Goal: Task Accomplishment & Management: Complete application form

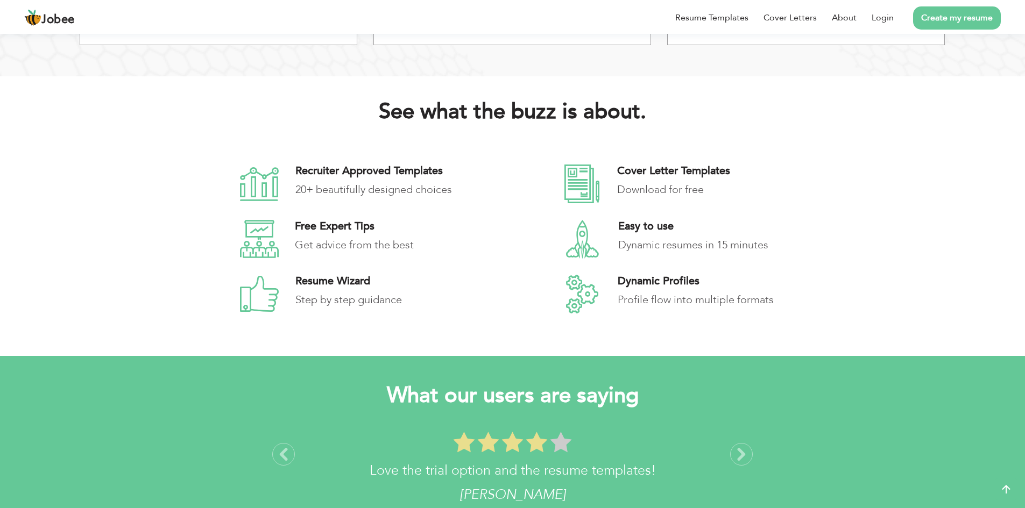
scroll to position [1453, 0]
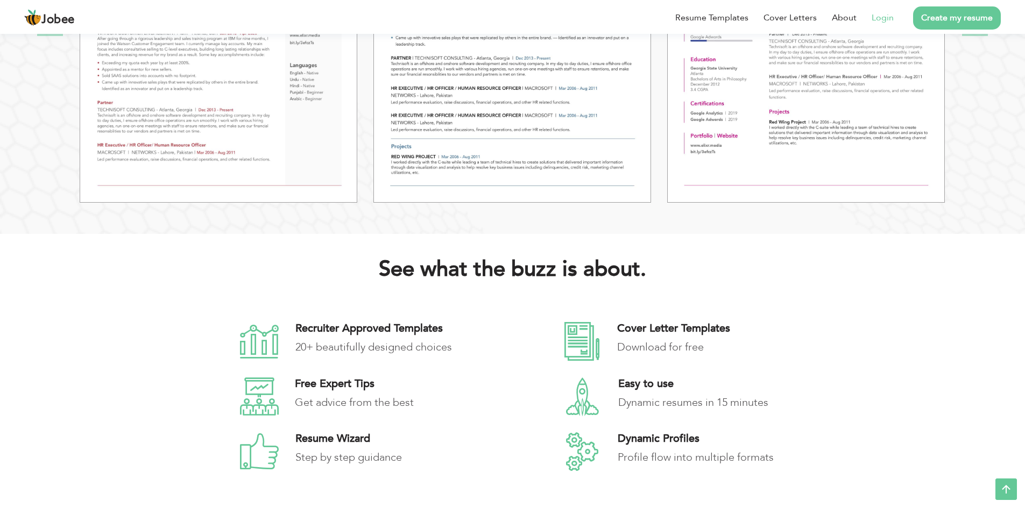
click at [884, 19] on link "Login" at bounding box center [883, 17] width 22 height 13
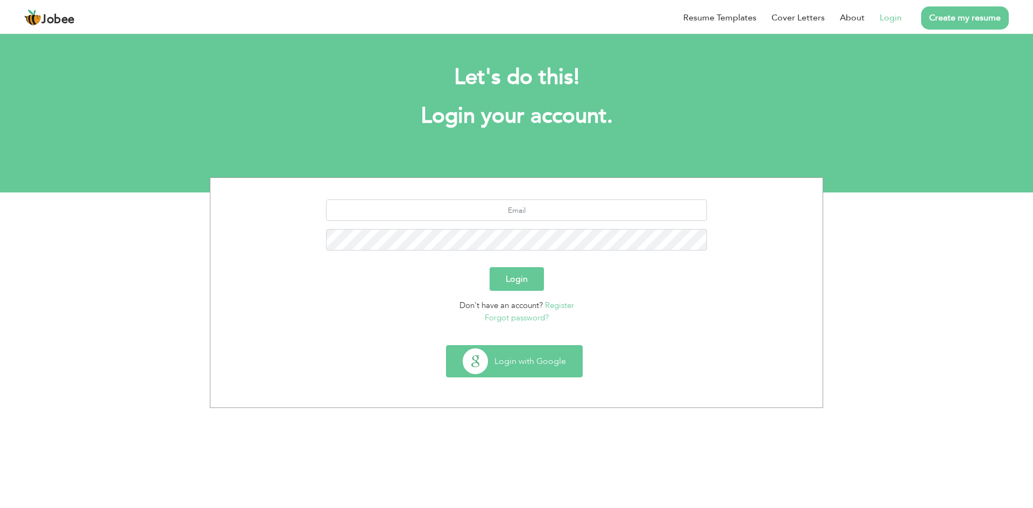
click at [531, 359] on button "Login with Google" at bounding box center [515, 361] width 136 height 31
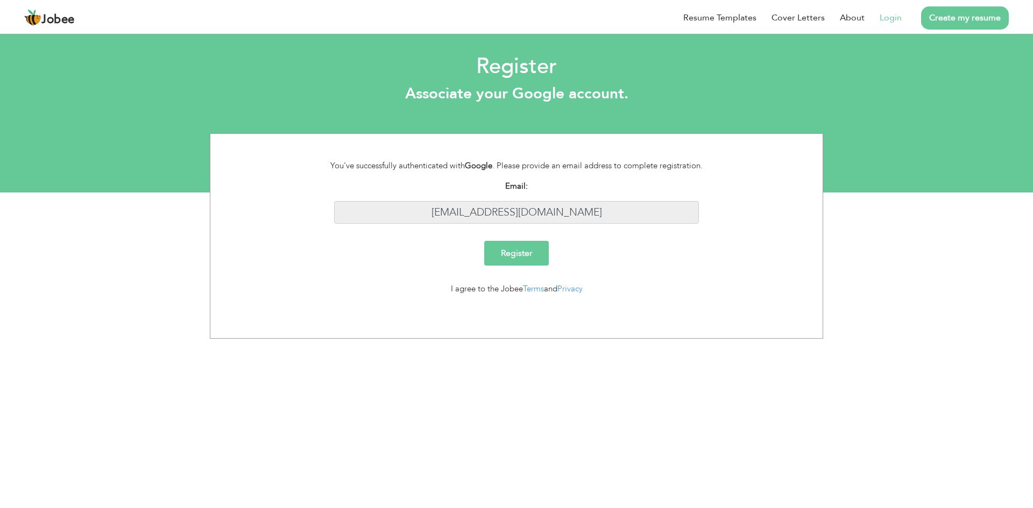
click at [595, 216] on input "hkhan5028@gmail.com" at bounding box center [516, 212] width 365 height 23
drag, startPoint x: 580, startPoint y: 213, endPoint x: 560, endPoint y: 214, distance: 19.9
click at [579, 213] on input "hkhan5028@gmail.com" at bounding box center [516, 212] width 365 height 23
click at [542, 214] on input "hkhan5028@gmail.com" at bounding box center [516, 212] width 365 height 23
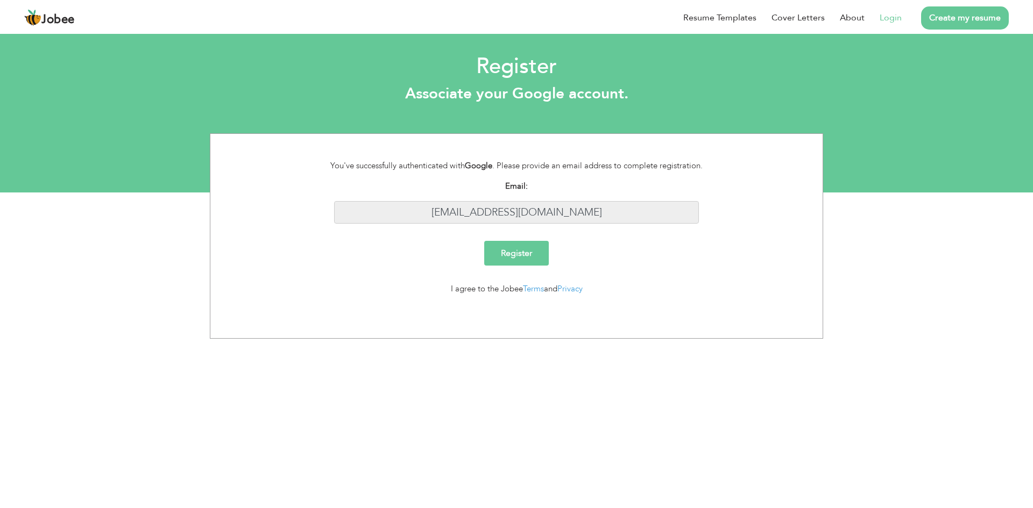
click at [547, 209] on input "[EMAIL_ADDRESS][DOMAIN_NAME]" at bounding box center [516, 212] width 365 height 23
click at [546, 210] on input "[EMAIL_ADDRESS][DOMAIN_NAME]" at bounding box center [516, 212] width 365 height 23
click at [520, 246] on input "Register" at bounding box center [516, 253] width 65 height 25
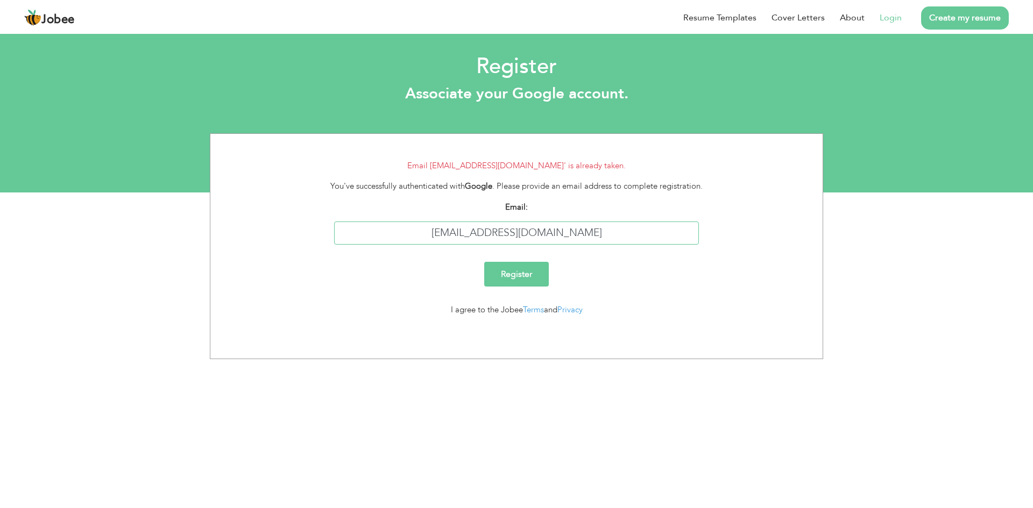
click at [517, 234] on input "hkhan5028@gmail.com" at bounding box center [516, 233] width 365 height 23
click at [889, 17] on link "Login" at bounding box center [891, 17] width 22 height 13
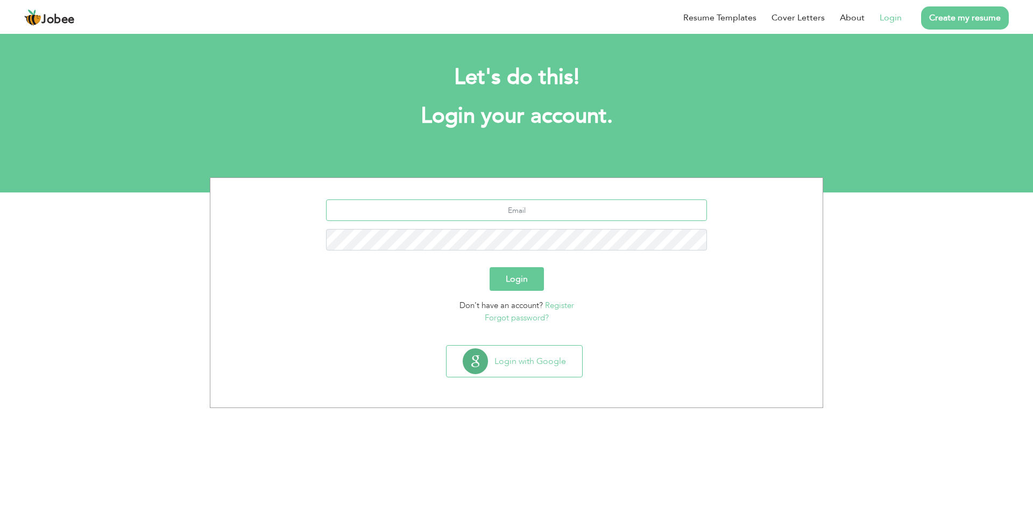
drag, startPoint x: 525, startPoint y: 209, endPoint x: 515, endPoint y: 211, distance: 10.1
click at [525, 209] on input "text" at bounding box center [516, 211] width 381 height 22
type input "[EMAIL_ADDRESS][DOMAIN_NAME]"
click at [510, 291] on form "[EMAIL_ADDRESS][DOMAIN_NAME] Login Don't have an account? Register Forgot passw…" at bounding box center [516, 262] width 596 height 124
click at [514, 281] on button "Login" at bounding box center [517, 279] width 54 height 24
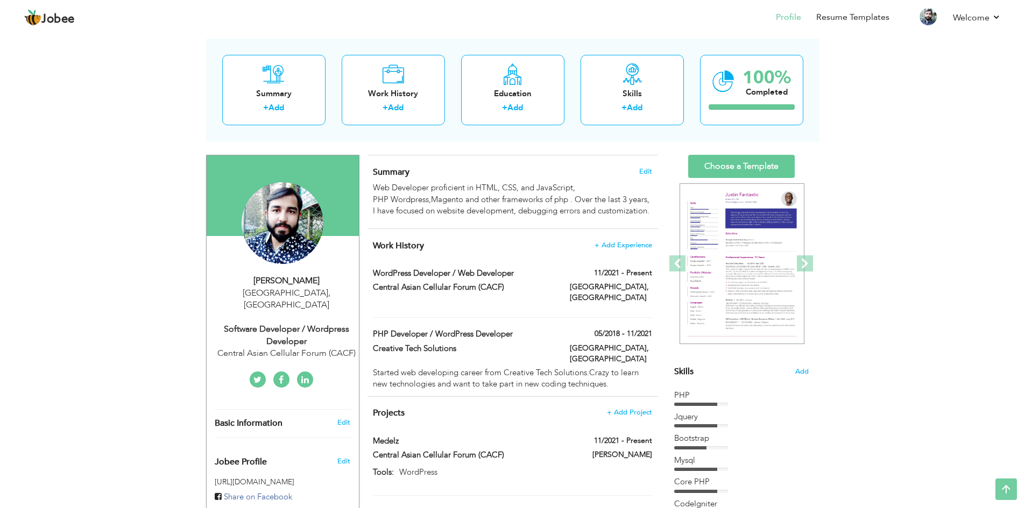
scroll to position [40, 0]
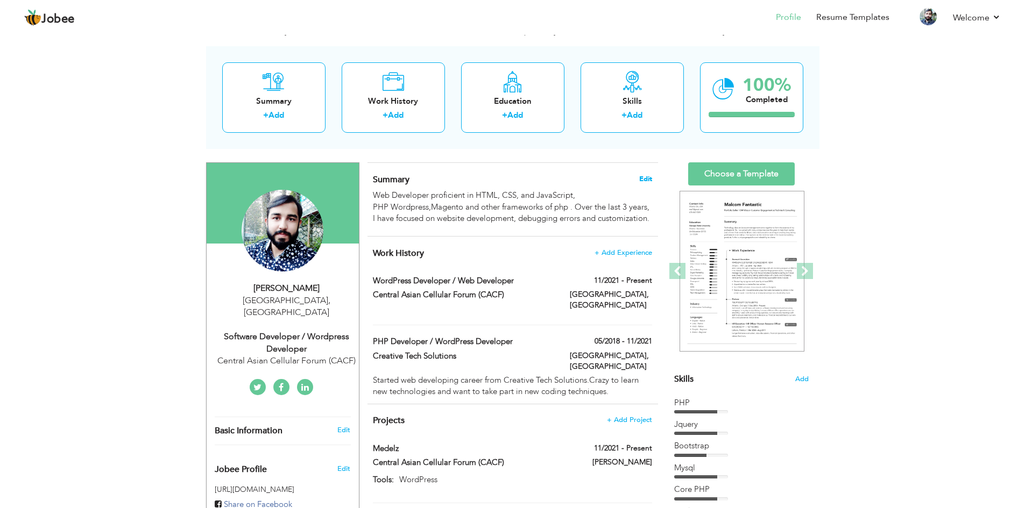
click at [645, 178] on span "Edit" at bounding box center [645, 179] width 13 height 8
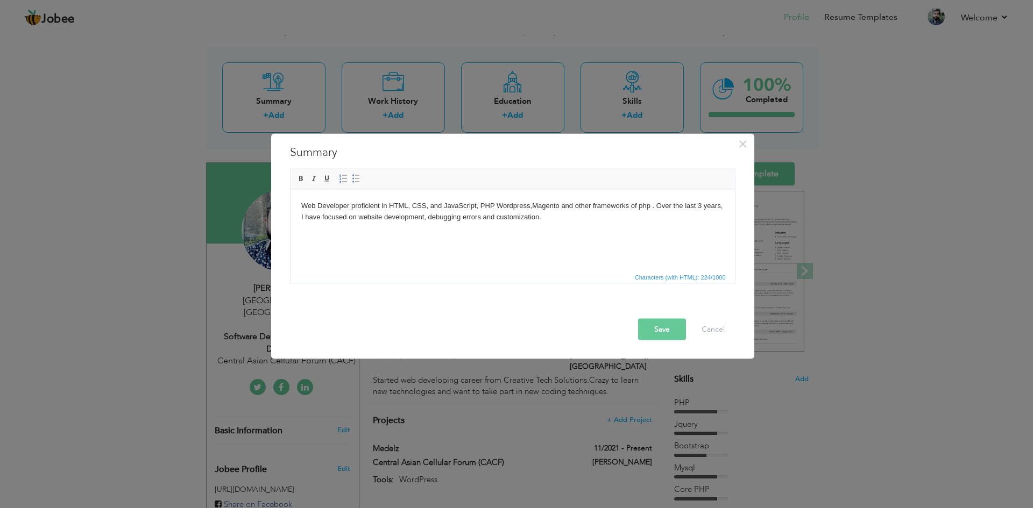
click at [699, 204] on body "Web Developer proficient in HTML, CSS, and JavaScript, PHP Wordpress,Magento an…" at bounding box center [512, 211] width 423 height 23
click at [555, 218] on body "Web Developer proficient in HTML, CSS, and JavaScript, PHP Wordpress,Magento an…" at bounding box center [512, 211] width 423 height 23
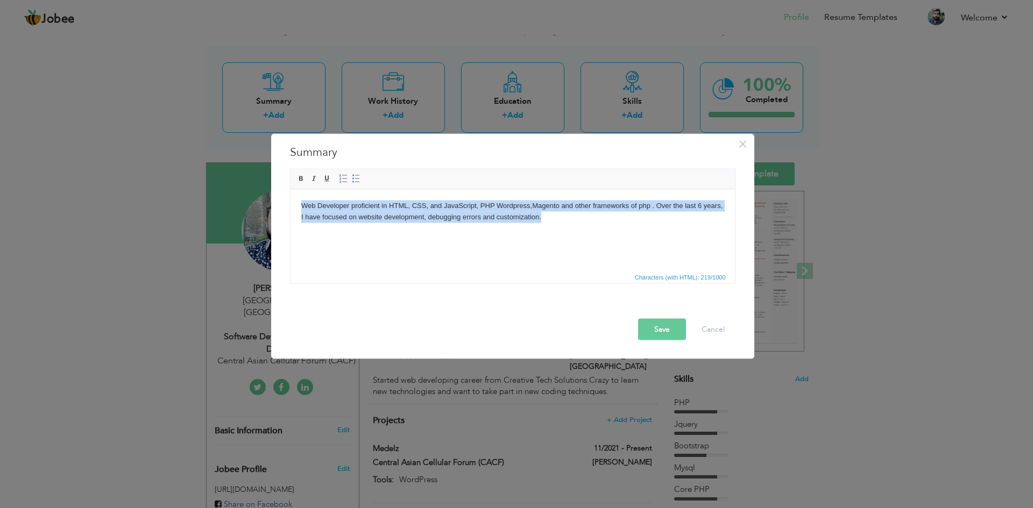
copy body "Web Developer proficient in HTML, CSS, and JavaScript, PHP Wordpress,Magento an…"
click at [588, 228] on html "Web Developer proficient in HTML, CSS, and JavaScript, PHP Wordpress,Magento an…" at bounding box center [512, 211] width 444 height 44
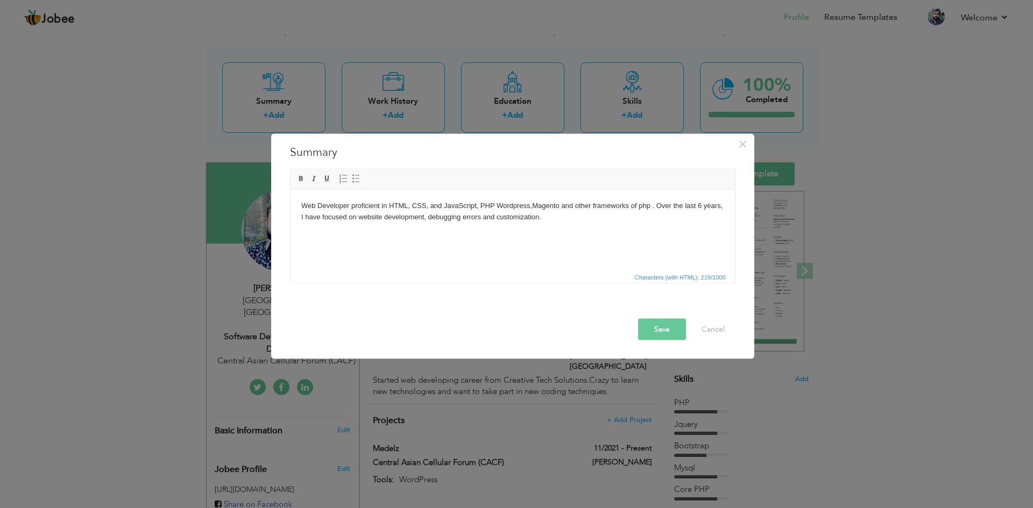
click at [558, 223] on html "Web Developer proficient in HTML, CSS, and JavaScript, PHP Wordpress,Magento an…" at bounding box center [512, 211] width 444 height 44
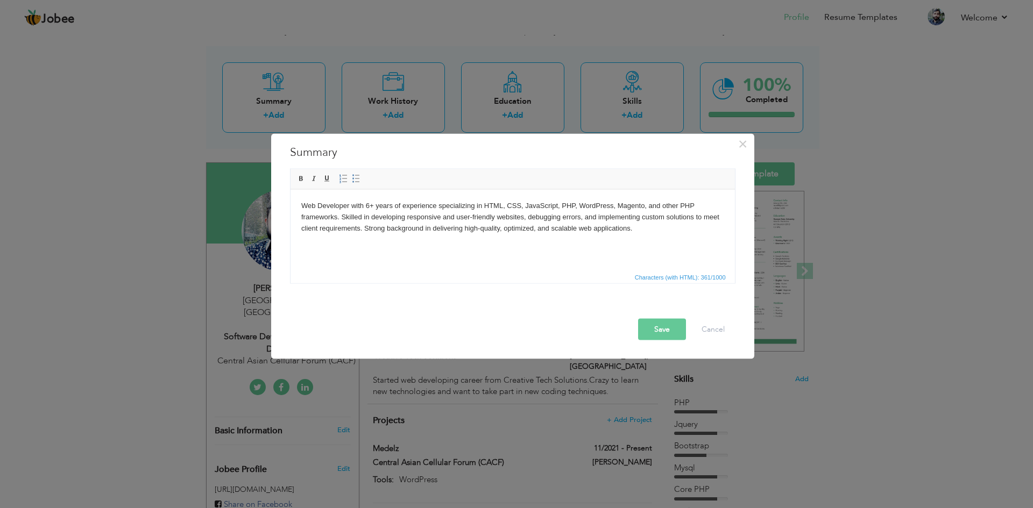
click at [655, 329] on button "Save" at bounding box center [662, 330] width 48 height 22
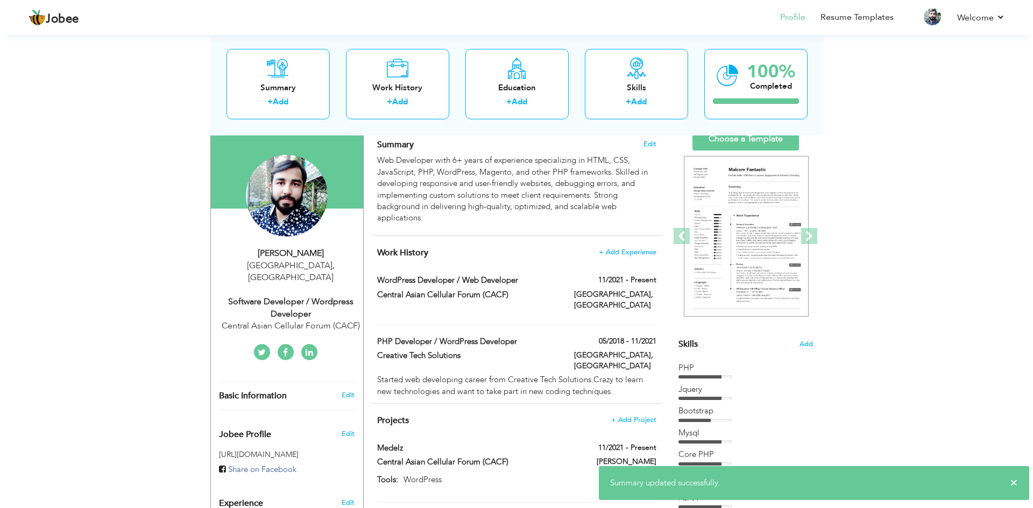
scroll to position [94, 0]
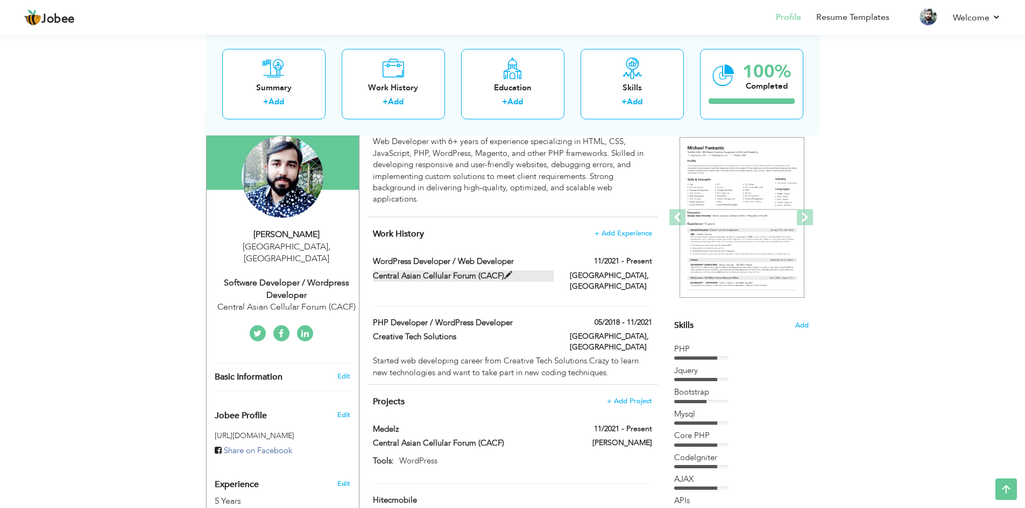
click at [508, 274] on span at bounding box center [508, 276] width 8 height 8
type input "WordPress Developer / Web Developer"
type input "Central Asian Cellular Forum (CACF)"
type input "11/2021"
type input "[GEOGRAPHIC_DATA]"
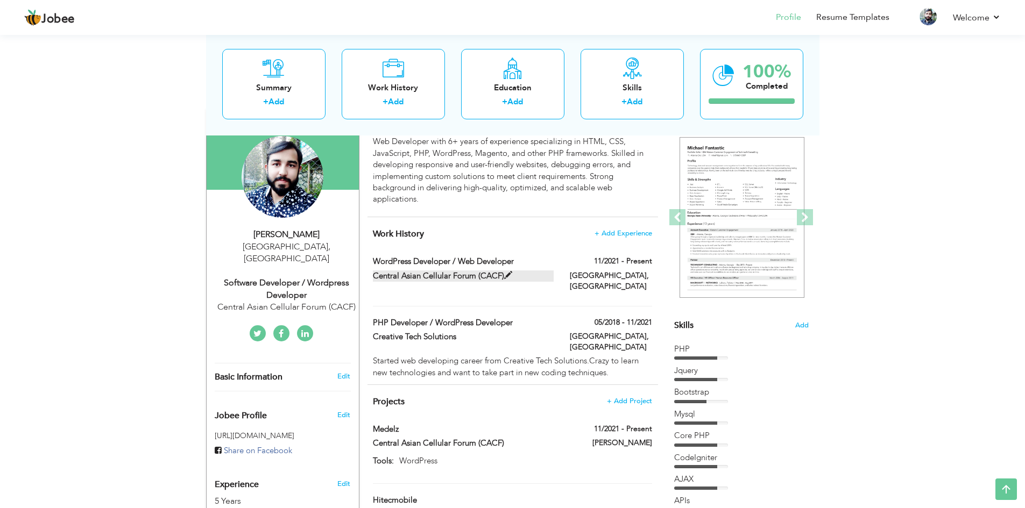
type input "[GEOGRAPHIC_DATA]"
checkbox input "true"
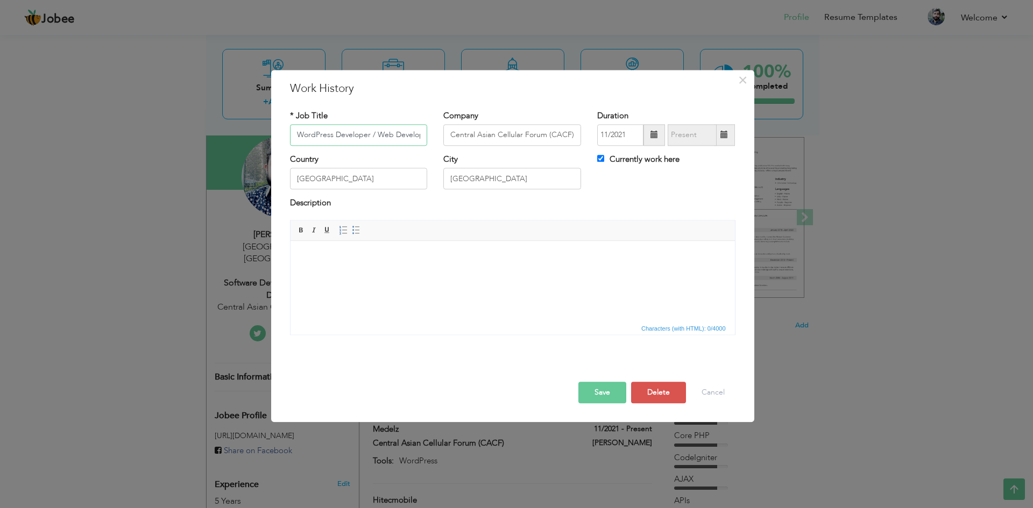
scroll to position [0, 9]
click at [562, 139] on input "Central Asian Cellular Forum (CACF)" at bounding box center [512, 135] width 138 height 22
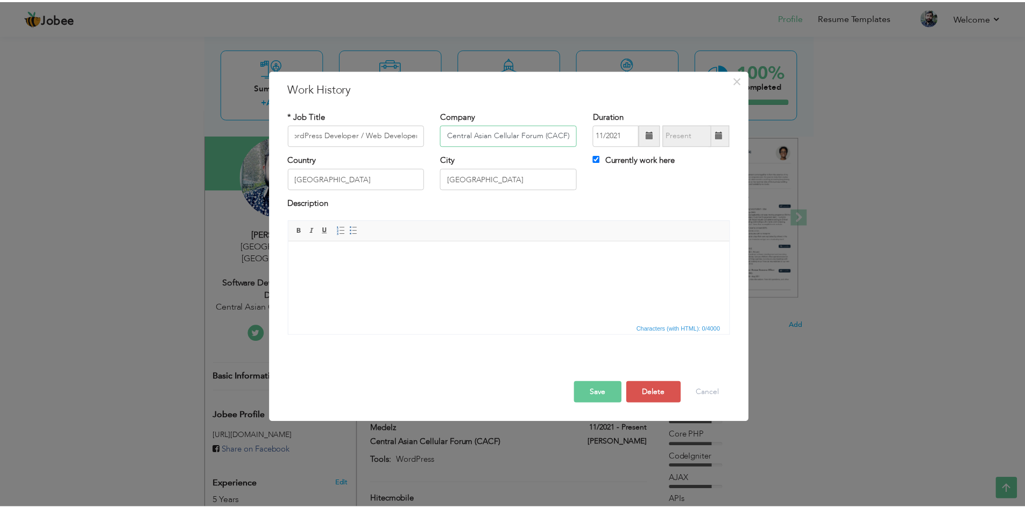
scroll to position [0, 0]
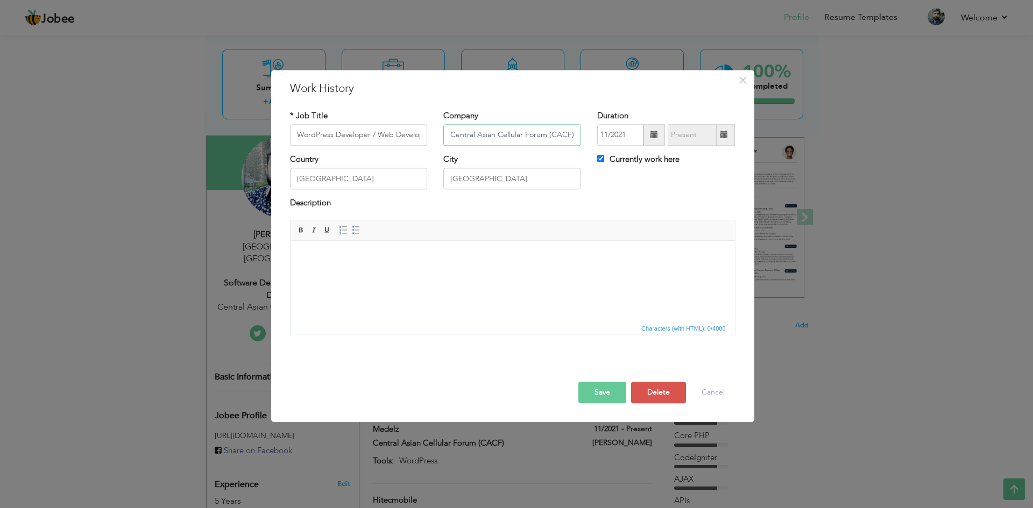
click at [561, 140] on input "Central Asian Cellular Forum (CACF)" at bounding box center [512, 135] width 138 height 22
type input "Smart Forum"
click at [599, 393] on button "Save" at bounding box center [602, 393] width 48 height 22
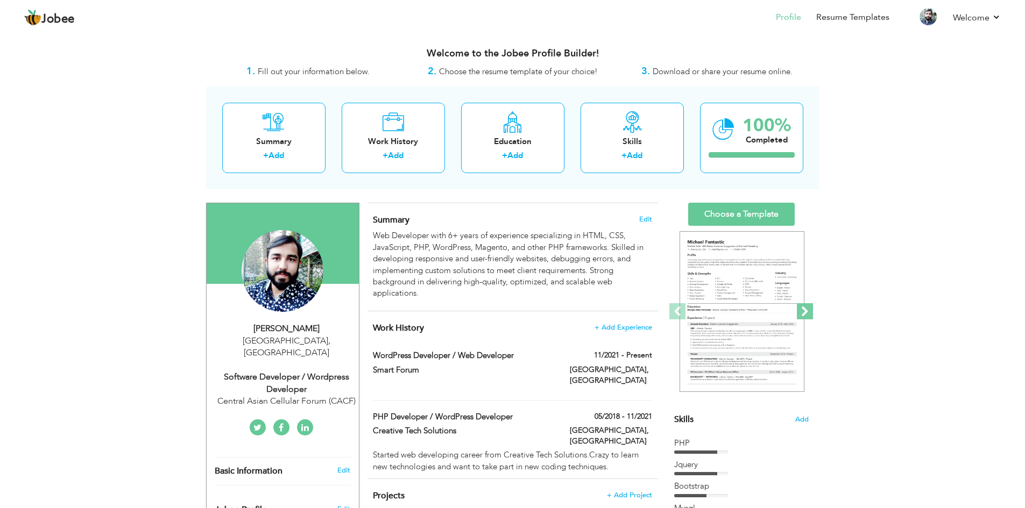
click at [804, 310] on span at bounding box center [805, 311] width 16 height 16
click at [678, 314] on span at bounding box center [677, 311] width 16 height 16
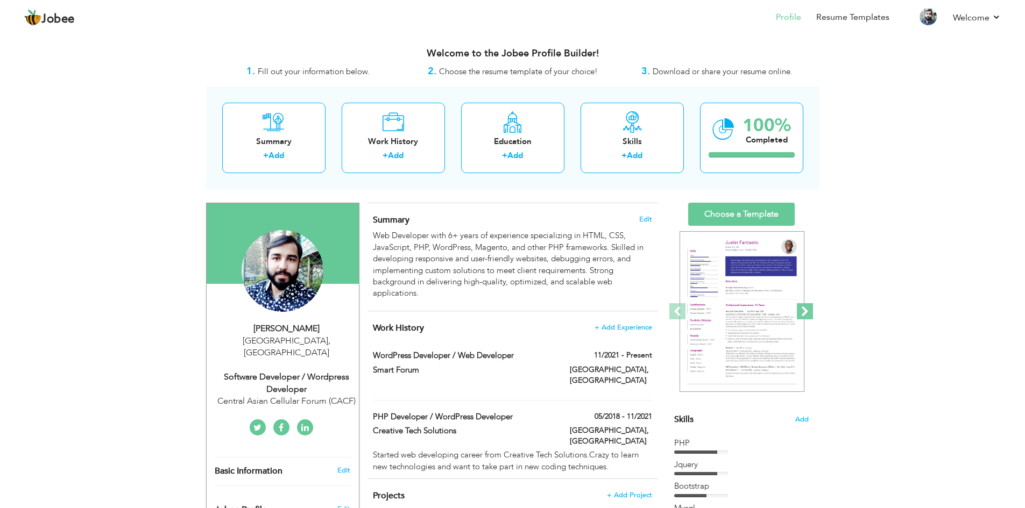
click at [807, 309] on span at bounding box center [805, 311] width 16 height 16
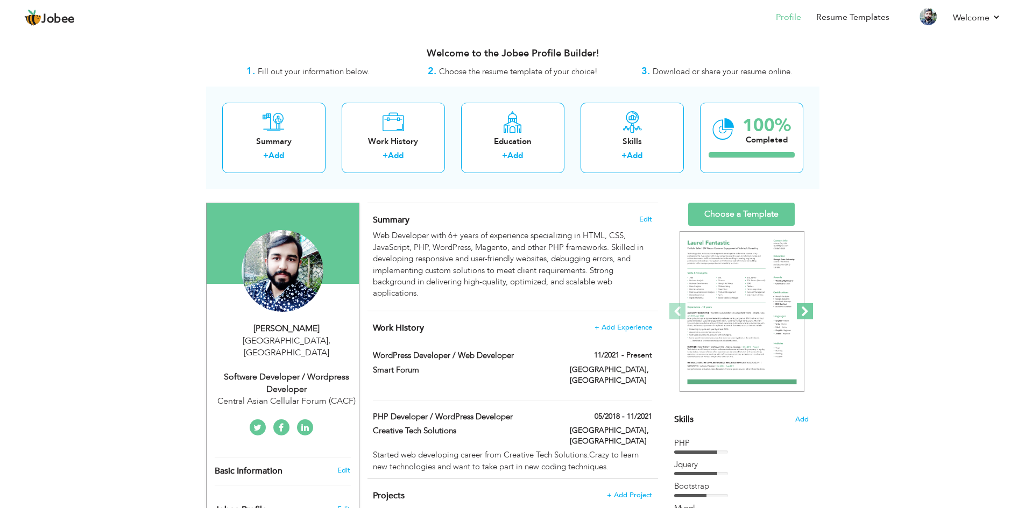
click at [805, 312] on span at bounding box center [805, 311] width 16 height 16
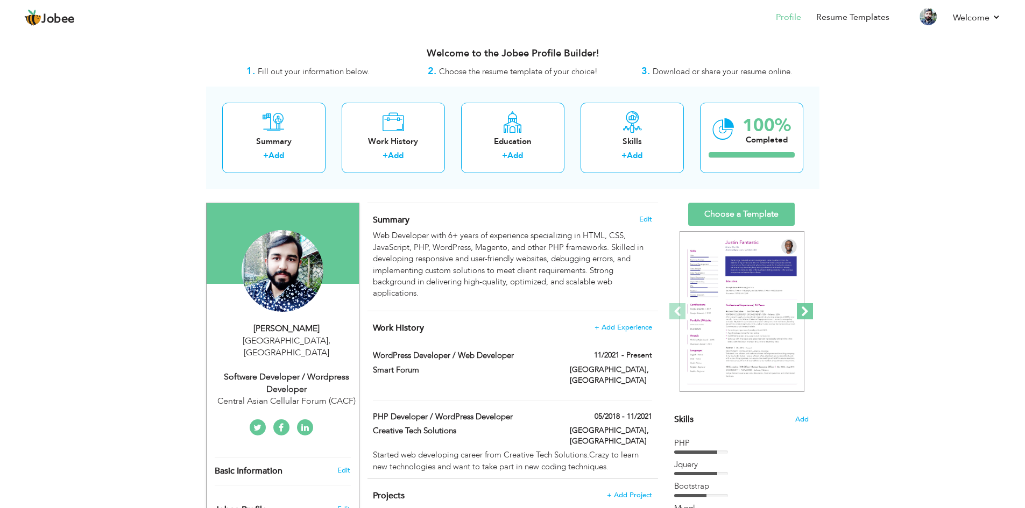
click at [805, 312] on span at bounding box center [805, 311] width 16 height 16
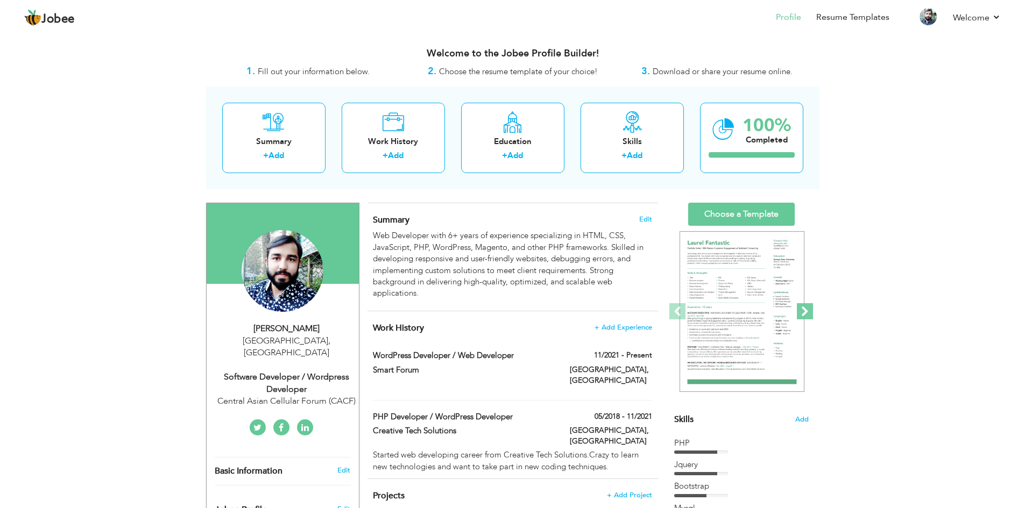
click at [805, 312] on span at bounding box center [805, 311] width 16 height 16
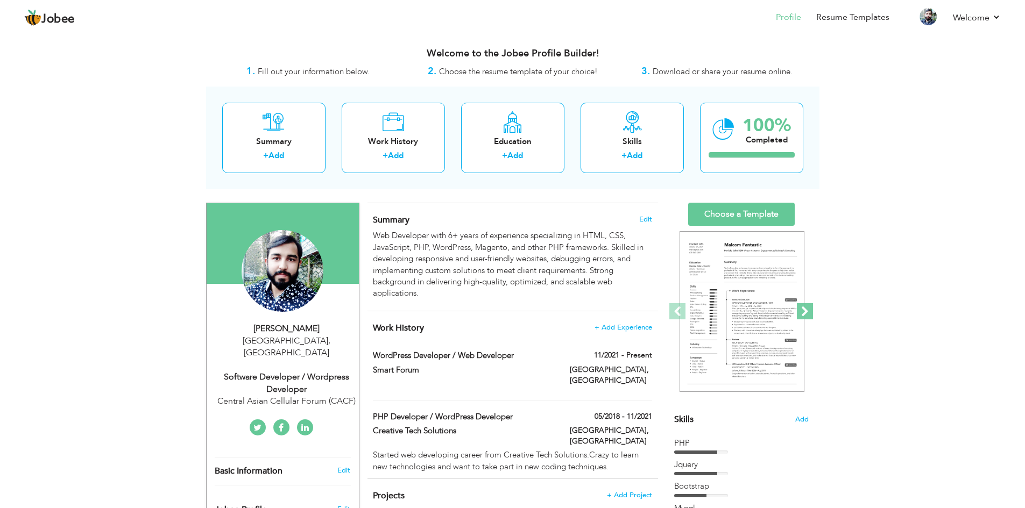
click at [805, 312] on span at bounding box center [805, 311] width 16 height 16
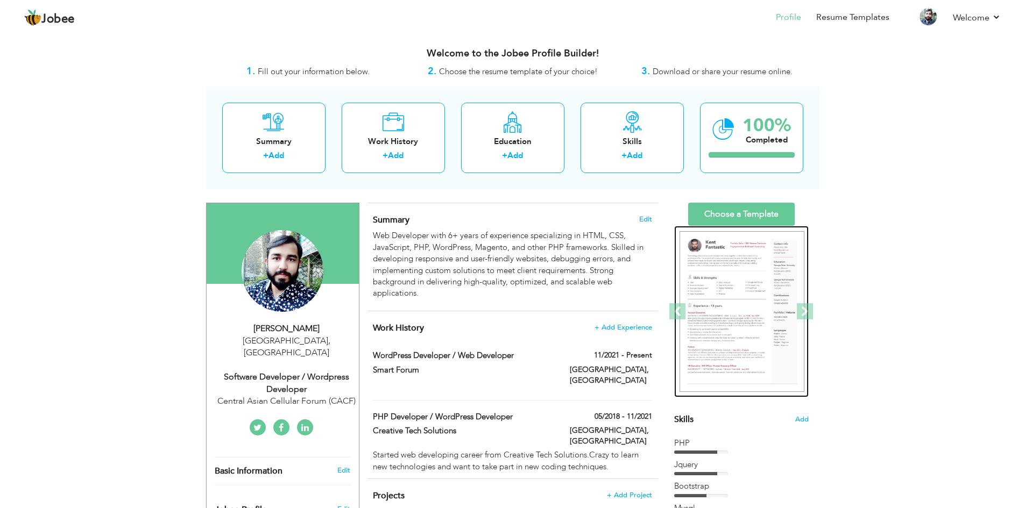
click at [743, 295] on div at bounding box center [674, 312] width 1679 height 172
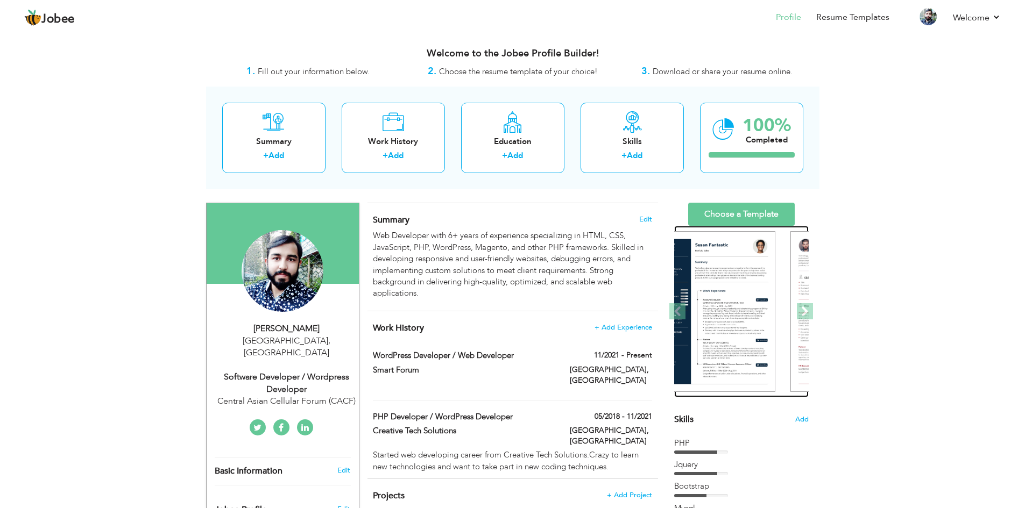
drag, startPoint x: 738, startPoint y: 300, endPoint x: 849, endPoint y: 295, distance: 110.9
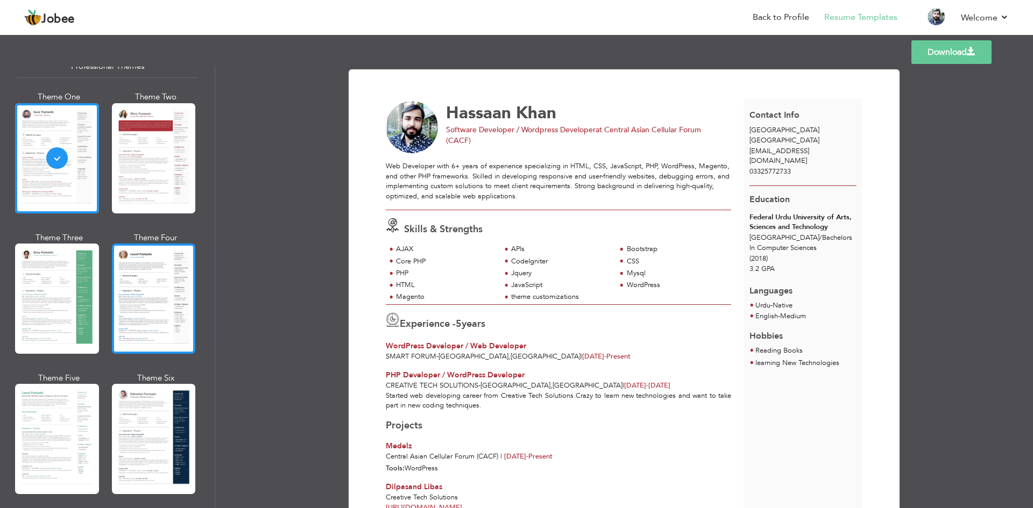
scroll to position [108, 0]
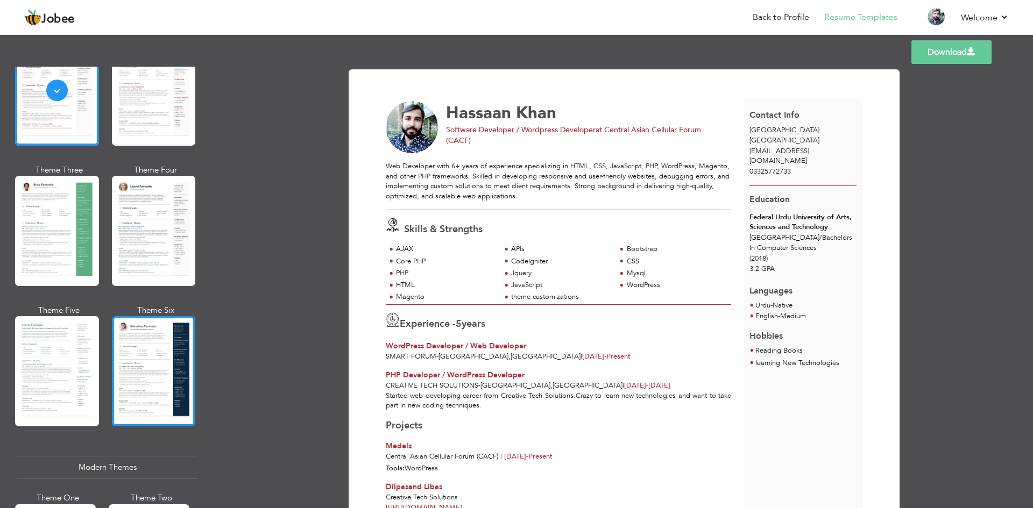
click at [146, 359] on div at bounding box center [154, 371] width 84 height 110
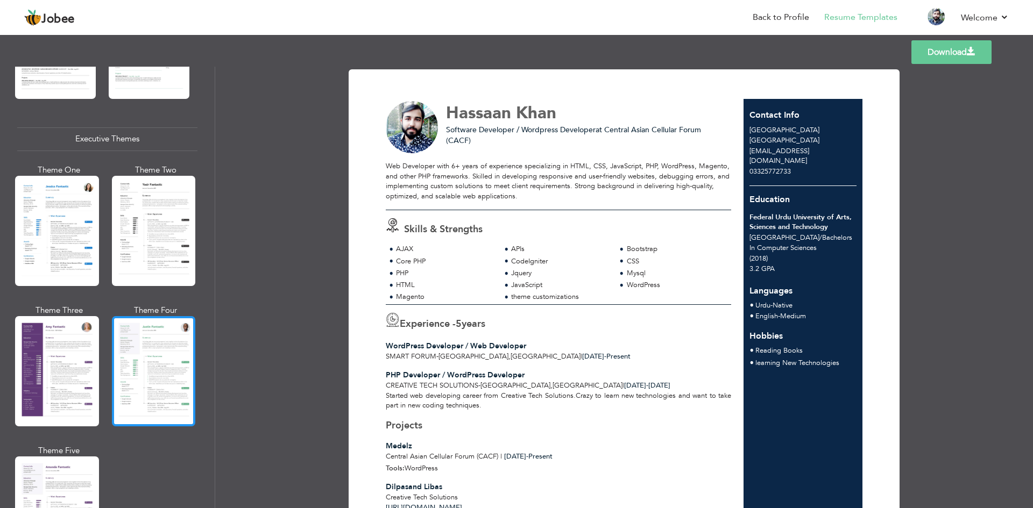
scroll to position [861, 0]
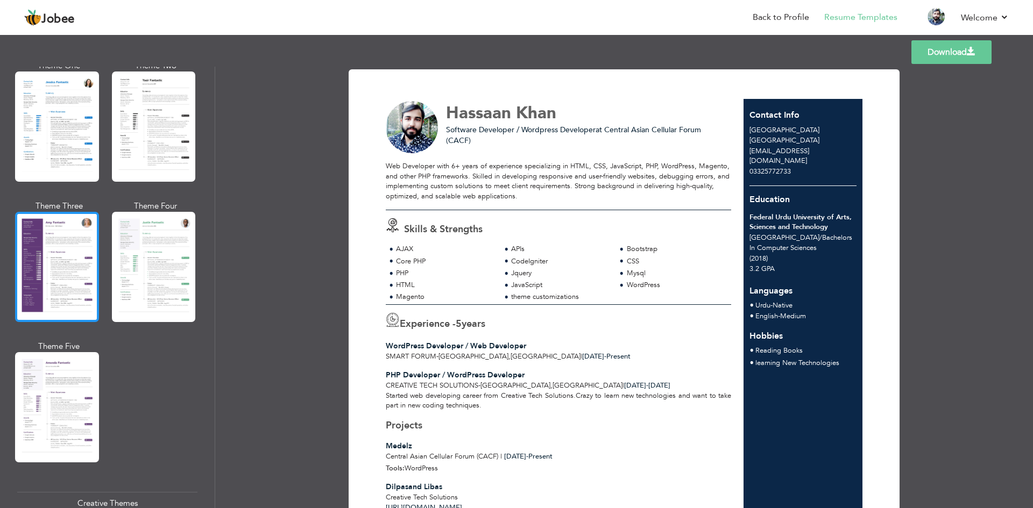
click at [74, 260] on div at bounding box center [57, 267] width 84 height 110
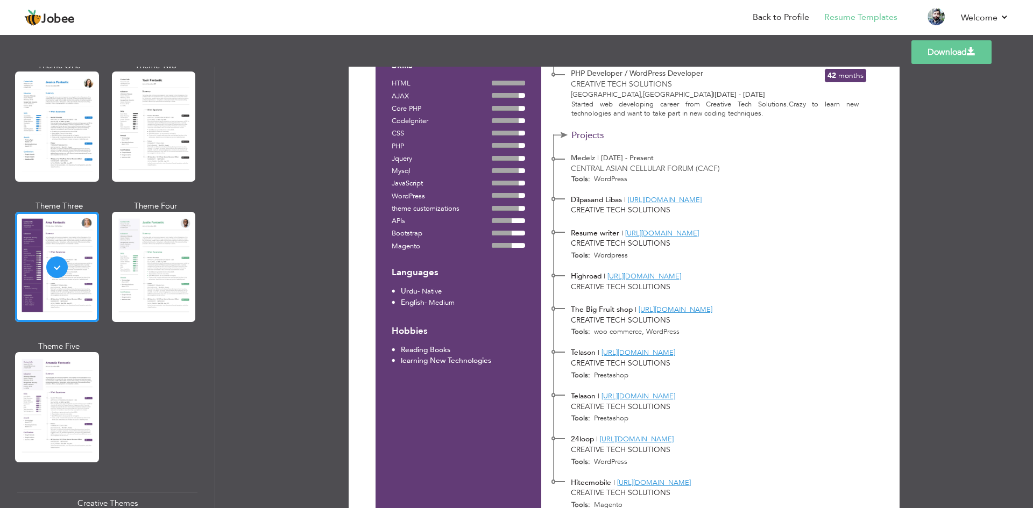
scroll to position [269, 0]
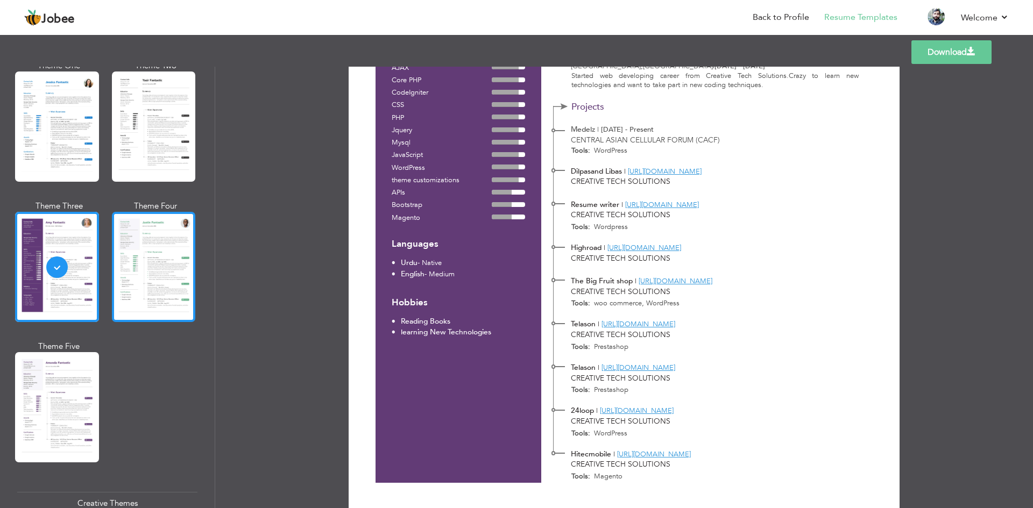
click at [151, 266] on div at bounding box center [154, 267] width 84 height 110
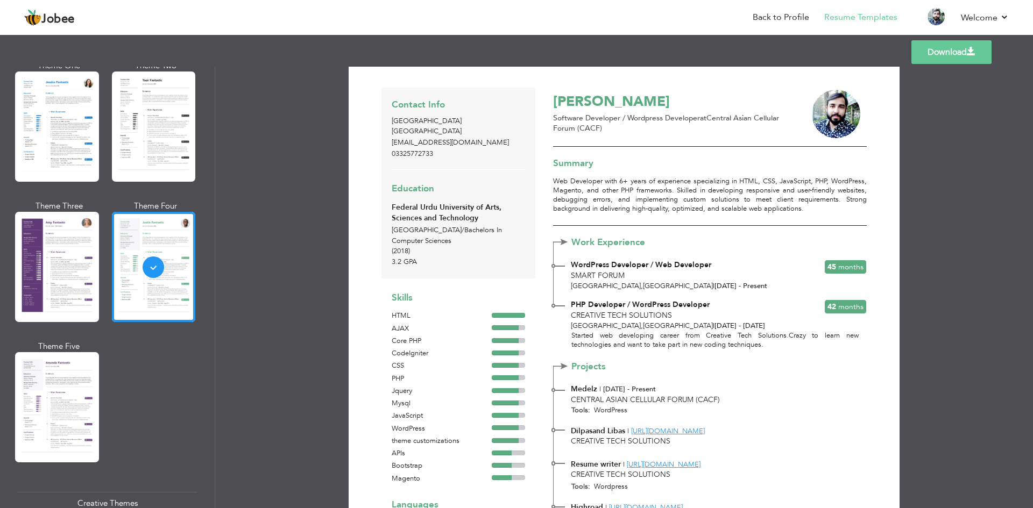
scroll to position [0, 0]
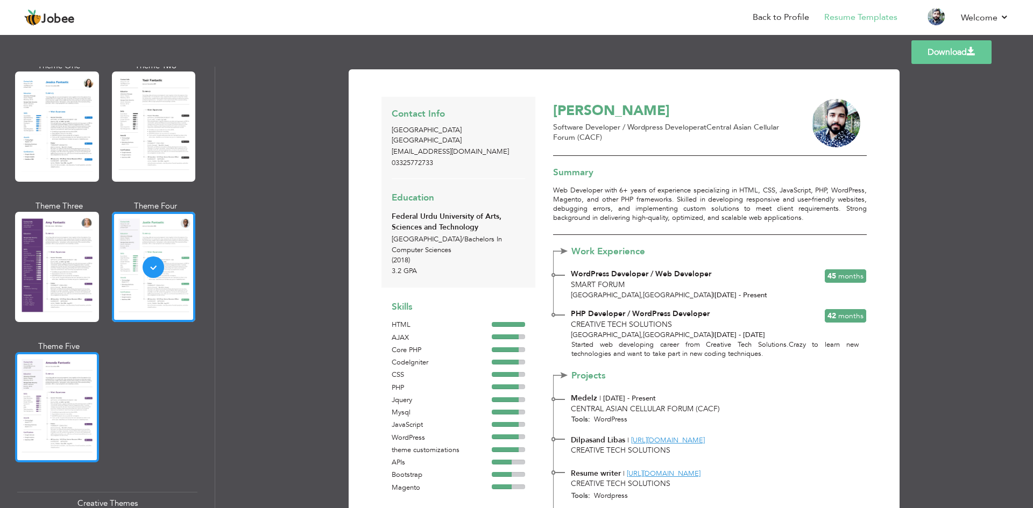
click at [62, 390] on div at bounding box center [57, 407] width 84 height 110
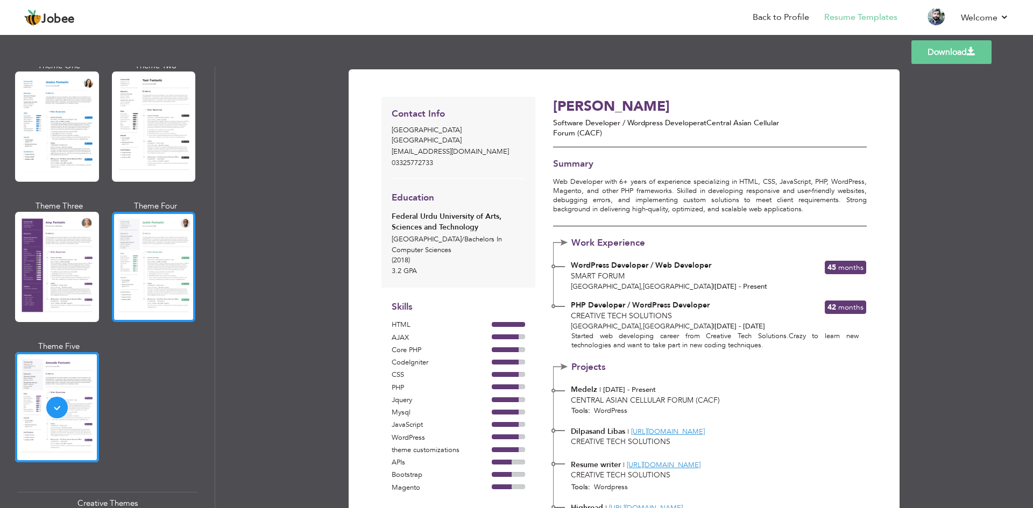
click at [136, 283] on div at bounding box center [154, 267] width 84 height 110
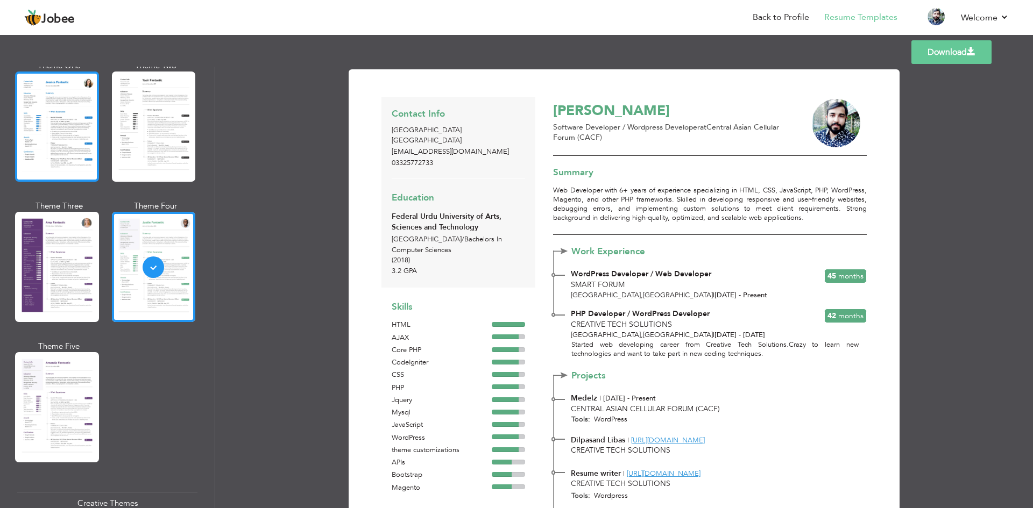
click at [68, 144] on div at bounding box center [57, 127] width 84 height 110
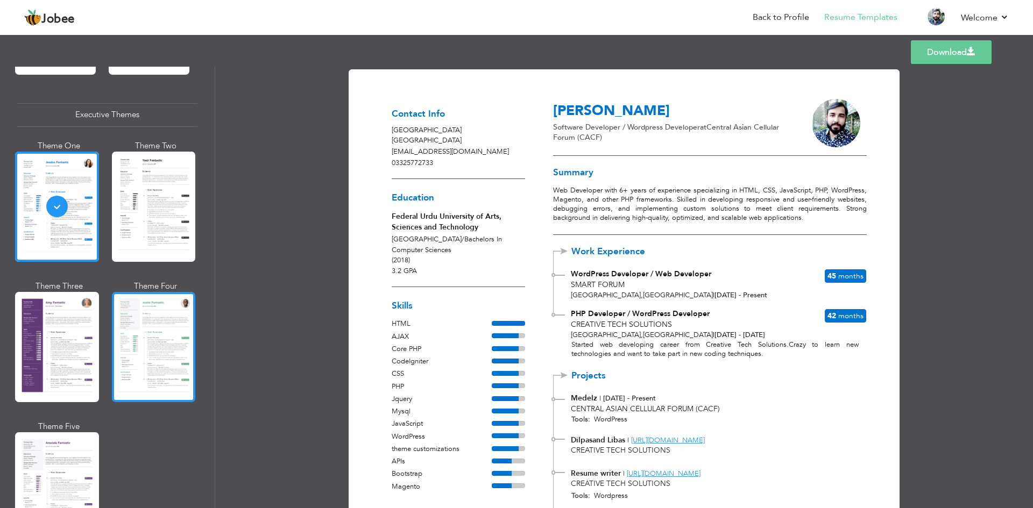
scroll to position [752, 0]
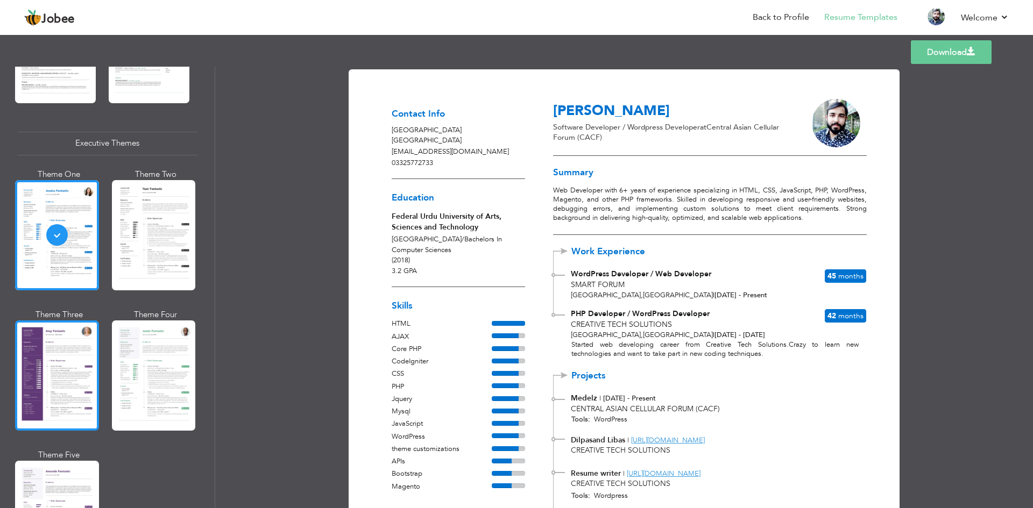
click at [65, 346] on div at bounding box center [57, 376] width 84 height 110
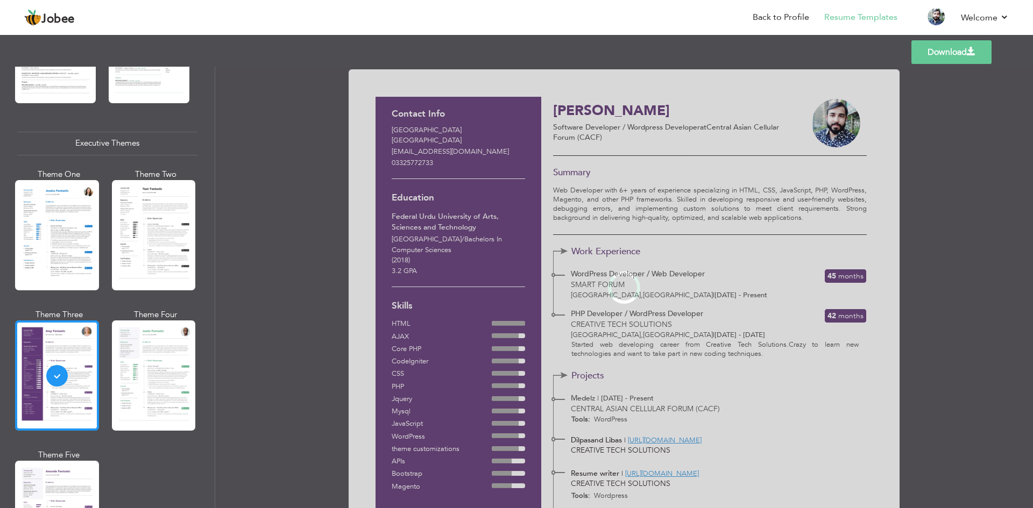
scroll to position [753, 0]
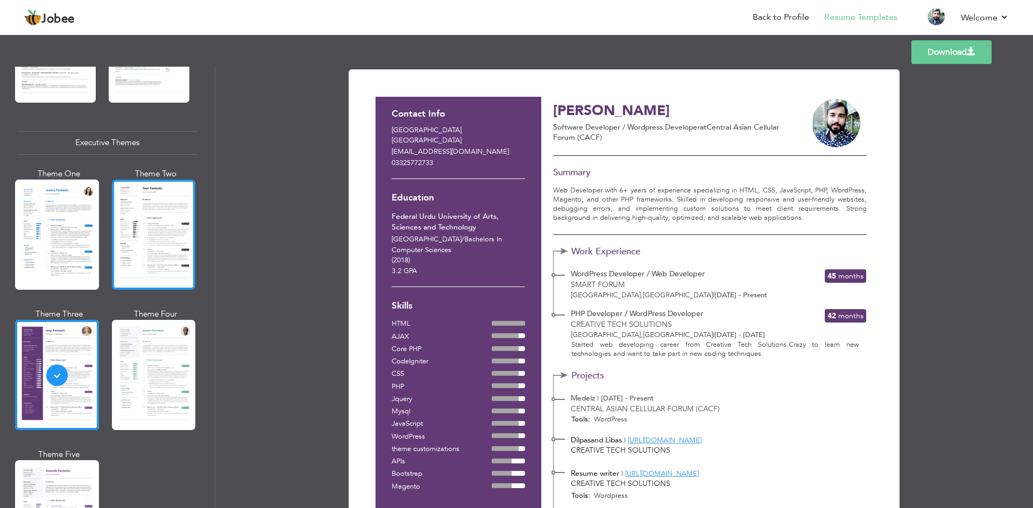
click at [159, 248] on div at bounding box center [154, 235] width 84 height 110
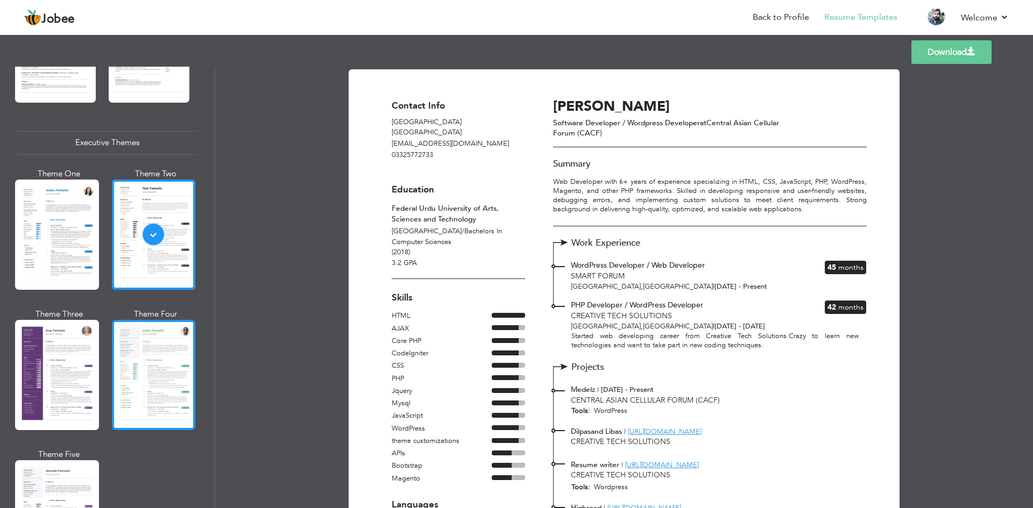
click at [150, 352] on div at bounding box center [154, 375] width 84 height 110
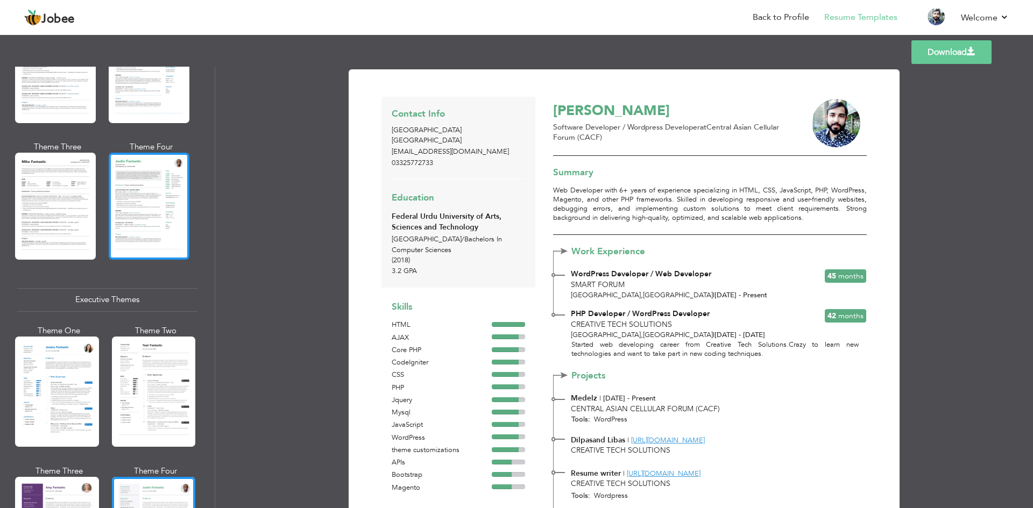
scroll to position [591, 0]
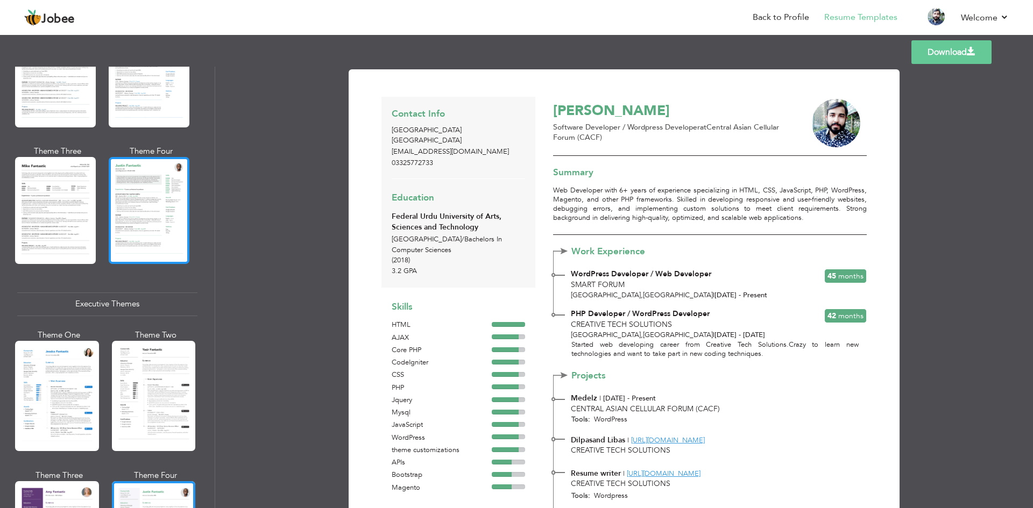
click at [131, 209] on div at bounding box center [149, 210] width 81 height 107
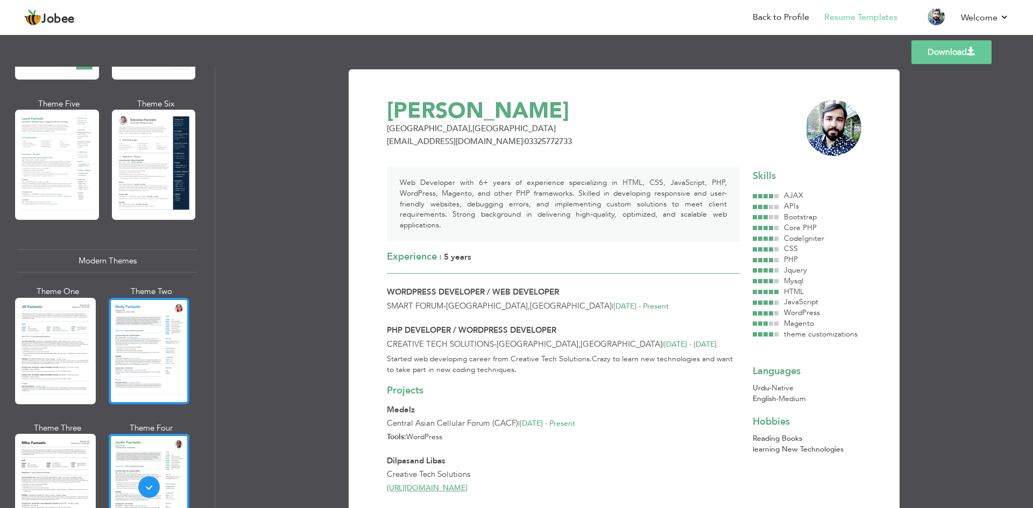
scroll to position [376, 0]
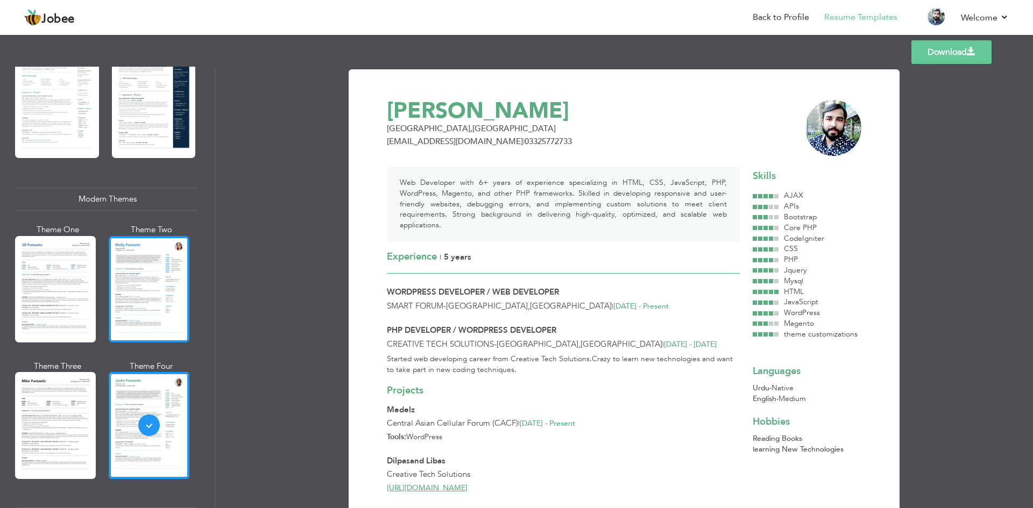
click at [148, 286] on div at bounding box center [149, 289] width 81 height 107
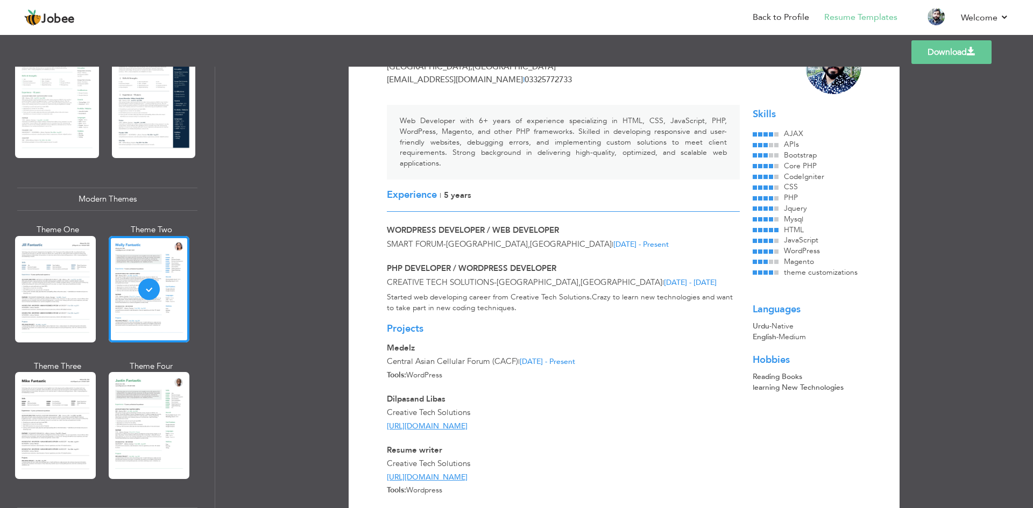
scroll to position [0, 0]
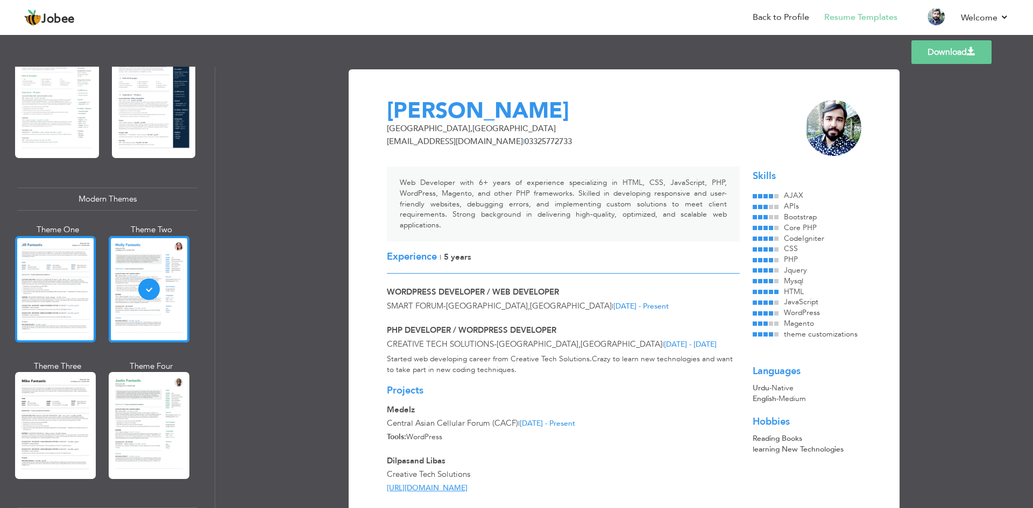
click at [51, 293] on div at bounding box center [55, 289] width 81 height 107
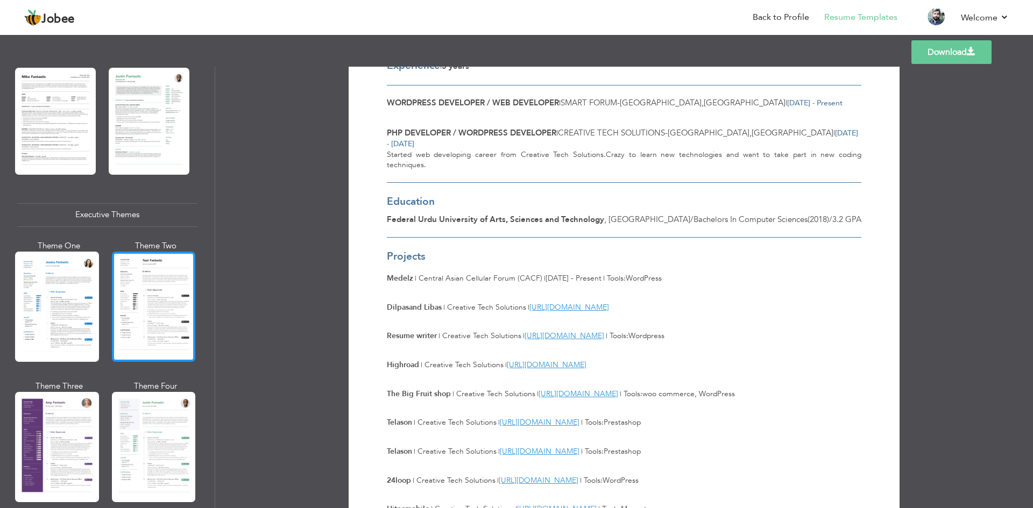
scroll to position [699, 0]
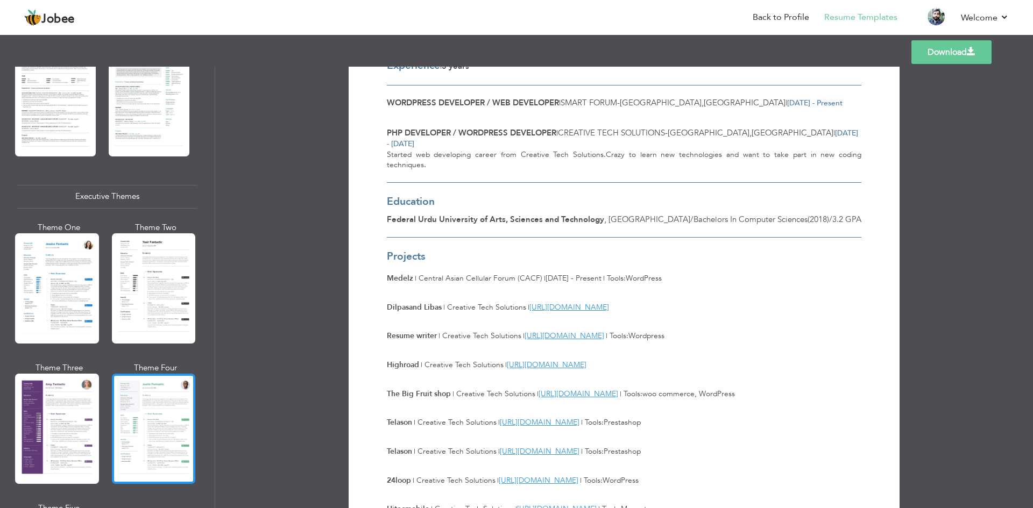
click at [144, 405] on div at bounding box center [154, 429] width 84 height 110
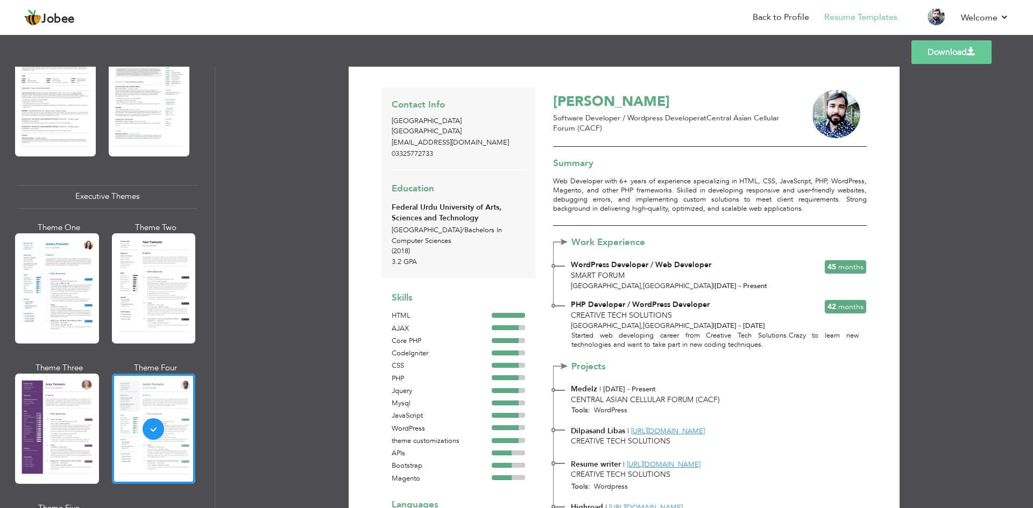
scroll to position [0, 0]
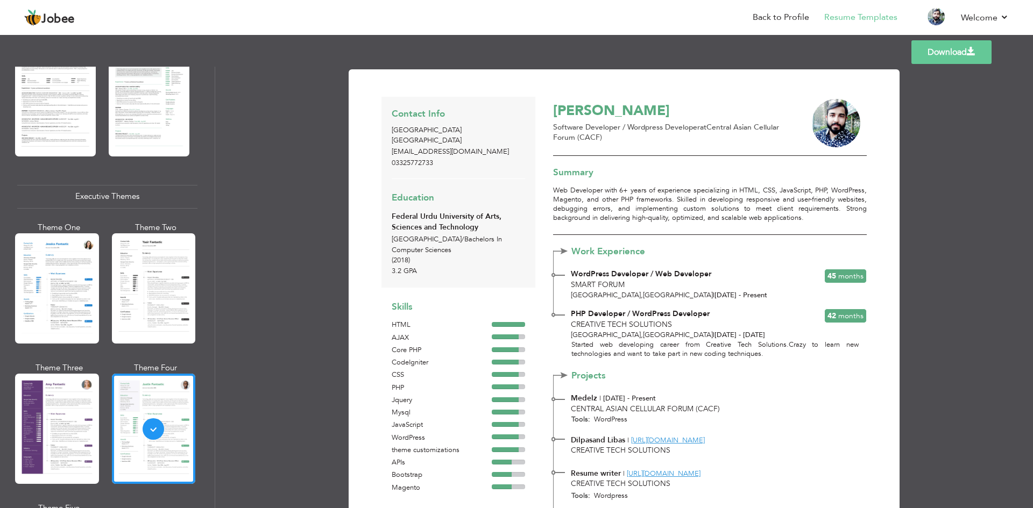
click at [952, 59] on link "Download" at bounding box center [951, 52] width 80 height 24
